Goal: Task Accomplishment & Management: Manage account settings

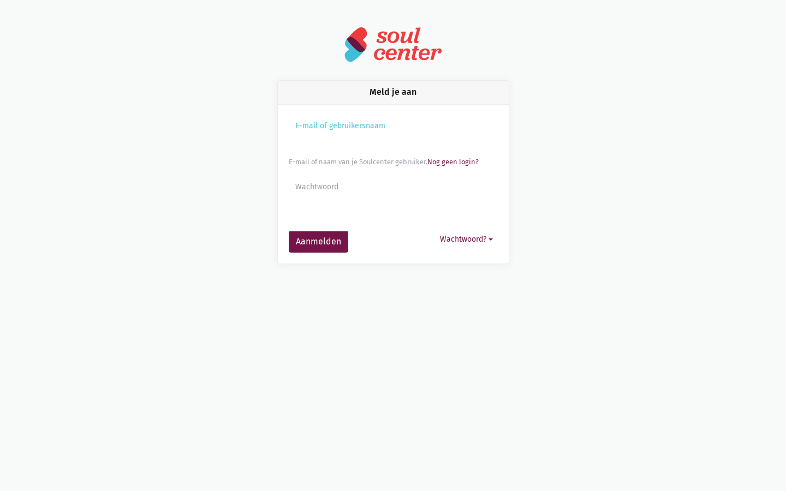
click at [393, 134] on input "Aanmelden" at bounding box center [393, 134] width 209 height 37
type input "zachary41"
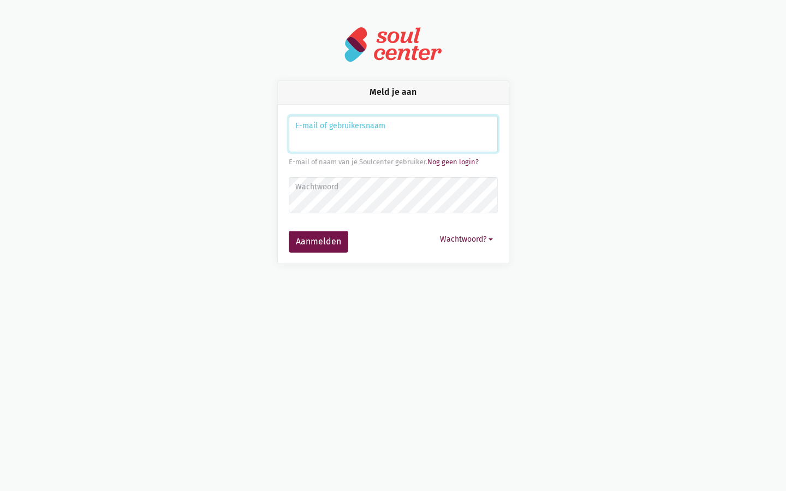
click at [393, 134] on input "Aanmelden" at bounding box center [393, 134] width 209 height 37
type input "joe.nader@slclogin.com"
click at [393, 134] on input "Aanmelden" at bounding box center [393, 134] width 209 height 37
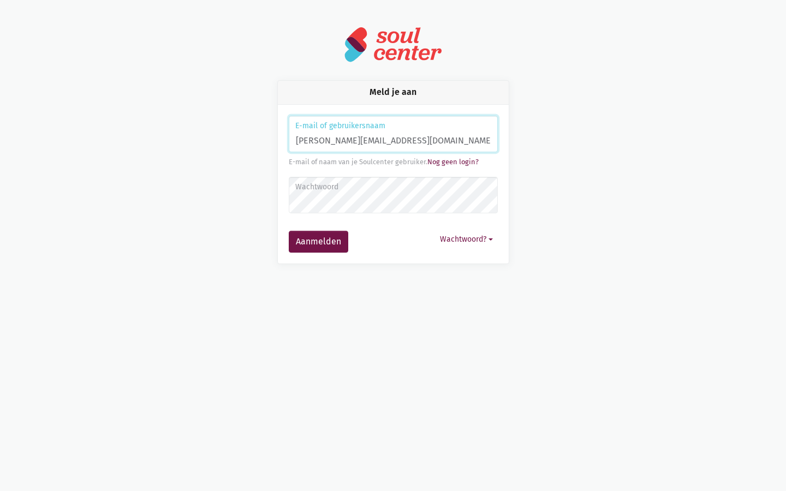
type input "joe.nader@slclogin.com"
click at [393, 134] on input "Aanmelden" at bounding box center [393, 134] width 209 height 37
type input "[EMAIL_ADDRESS][DOMAIN_NAME]"
click at [393, 134] on input "Aanmelden" at bounding box center [393, 134] width 209 height 37
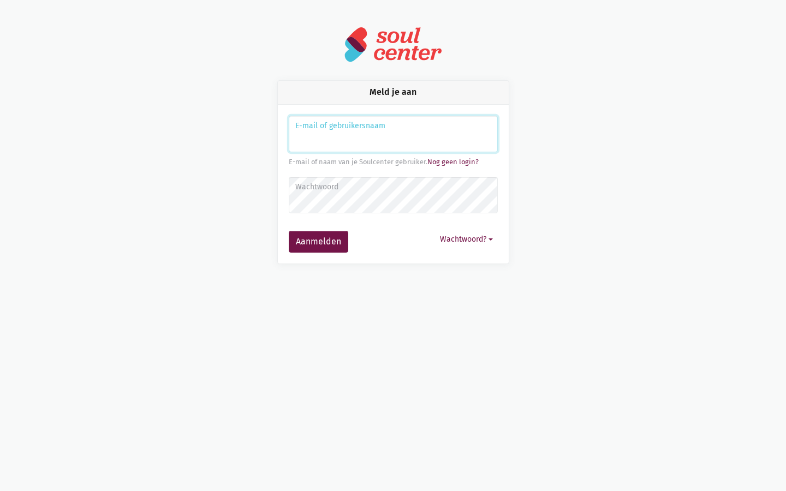
click at [393, 134] on input "Aanmelden" at bounding box center [393, 134] width 209 height 37
type input "keithbarrows88@aol.com"
click at [393, 134] on input "Aanmelden" at bounding box center [393, 134] width 209 height 37
type input "Inverse"
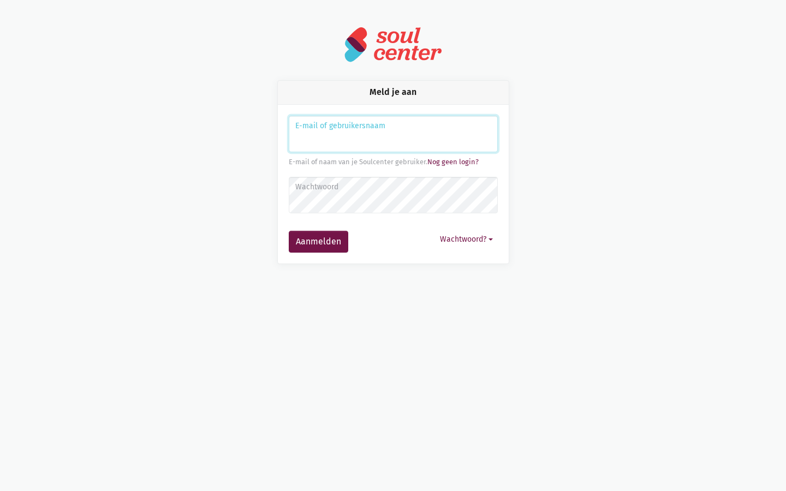
click at [393, 134] on input "Aanmelden" at bounding box center [393, 134] width 209 height 37
type input "[PERSON_NAME][EMAIL_ADDRESS][DOMAIN_NAME]"
click at [289, 231] on button "Aanmelden" at bounding box center [318, 242] width 59 height 22
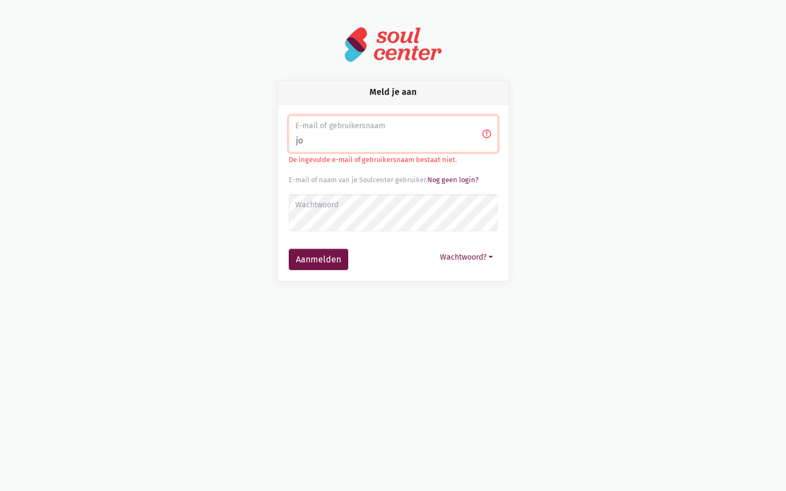
type input "j"
type input "[EMAIL_ADDRESS][DOMAIN_NAME]"
click at [289, 249] on button "Aanmelden" at bounding box center [318, 260] width 59 height 22
type input "m"
type input "[EMAIL_ADDRESS][DOMAIN_NAME]"
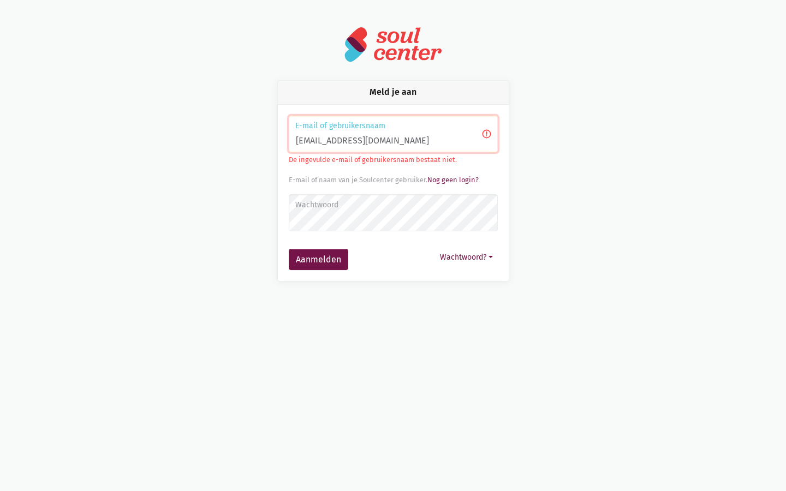
click at [289, 249] on button "Aanmelden" at bounding box center [318, 260] width 59 height 22
click at [393, 134] on input "[EMAIL_ADDRESS][DOMAIN_NAME]" at bounding box center [393, 134] width 209 height 37
type input "i"
type input "joe.nader@slclogin.com"
click at [289, 249] on button "Aanmelden" at bounding box center [318, 260] width 59 height 22
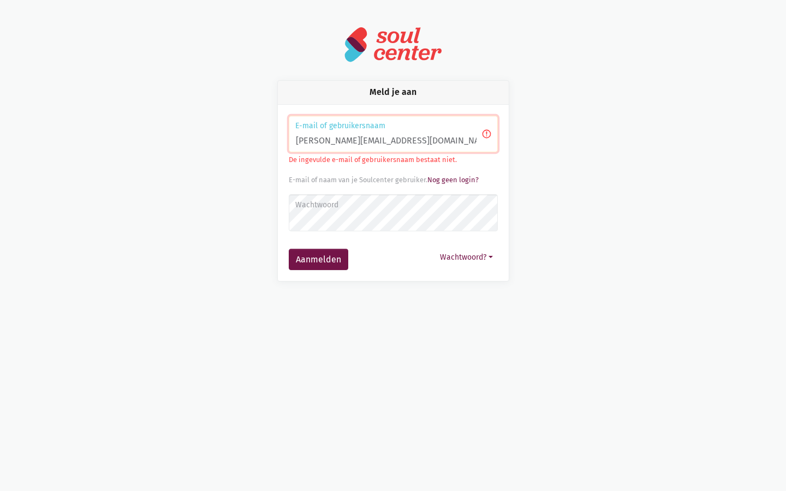
click at [393, 134] on input "[PERSON_NAME][EMAIL_ADDRESS][DOMAIN_NAME]" at bounding box center [393, 134] width 209 height 37
type input "j"
type input "[PERSON_NAME][EMAIL_ADDRESS][DOMAIN_NAME]"
